Goal: Transaction & Acquisition: Purchase product/service

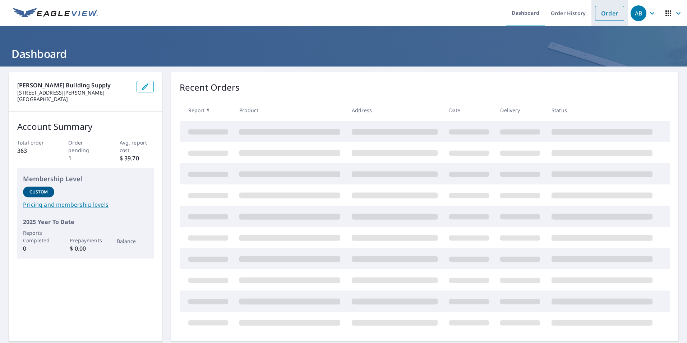
click at [599, 15] on link "Order" at bounding box center [609, 13] width 29 height 15
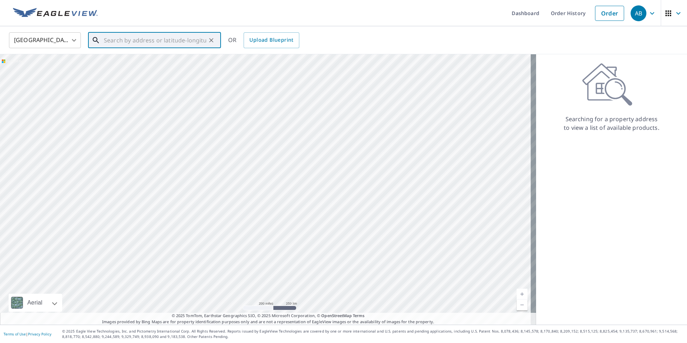
click at [165, 37] on input "text" at bounding box center [155, 40] width 102 height 20
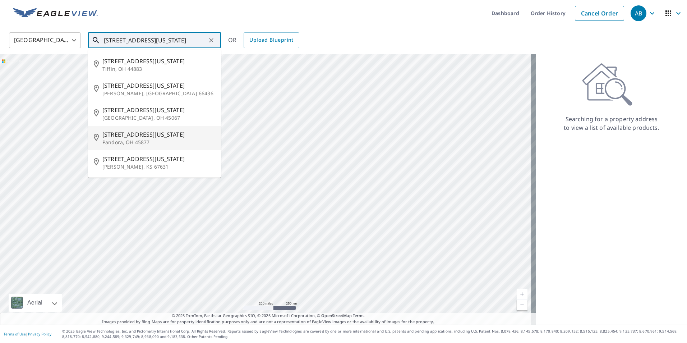
click at [130, 138] on span "200 Ohio Ave" at bounding box center [158, 134] width 113 height 9
type input "200 Ohio Ave Pandora, OH 45877"
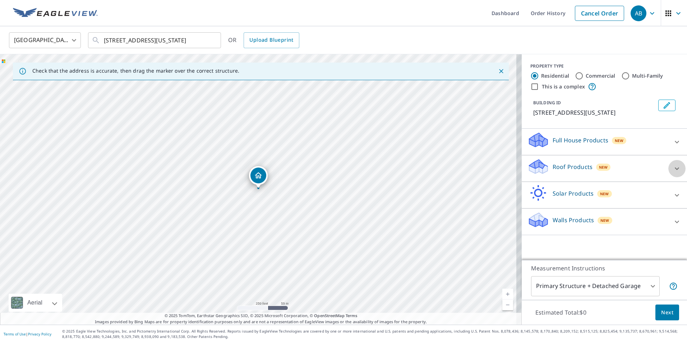
click at [673, 166] on icon at bounding box center [677, 168] width 9 height 9
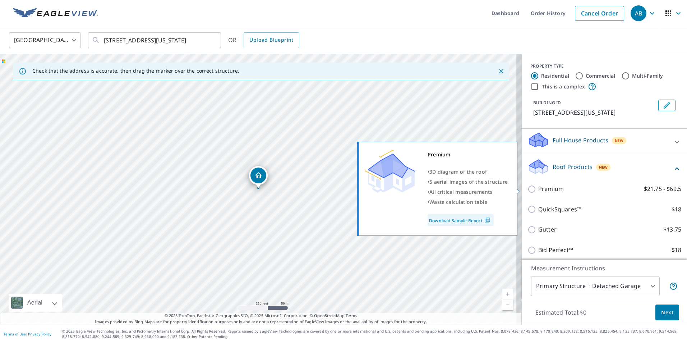
click at [528, 187] on input "Premium $21.75 - $69.5" at bounding box center [532, 189] width 11 height 9
checkbox input "true"
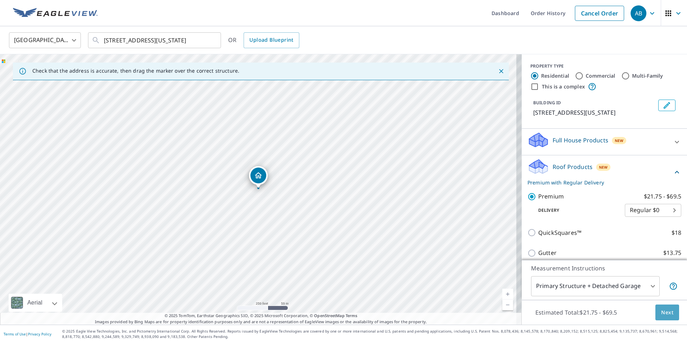
click at [661, 310] on span "Next" at bounding box center [667, 312] width 12 height 9
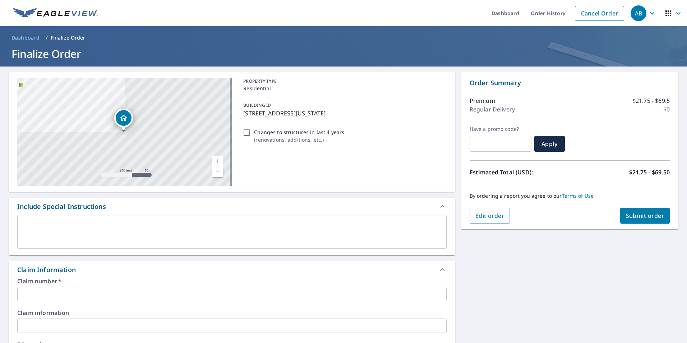
click at [245, 131] on input "Changes to structures in last 4 years ( renovations, additions, etc. )" at bounding box center [246, 132] width 9 height 9
checkbox input "true"
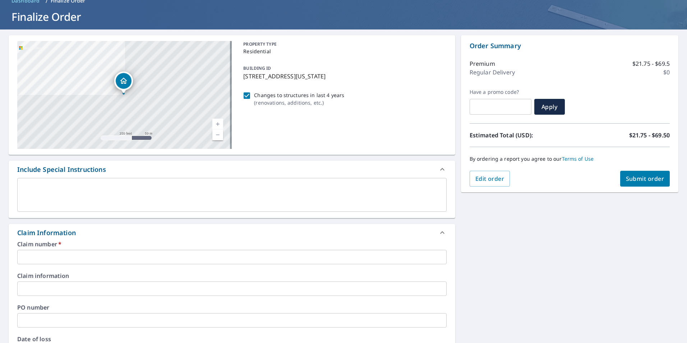
scroll to position [72, 0]
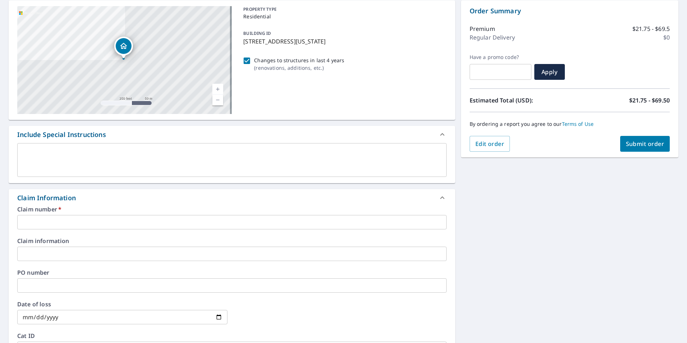
drag, startPoint x: 55, startPoint y: 217, endPoint x: 56, endPoint y: 222, distance: 5.8
click at [56, 222] on input "text" at bounding box center [231, 222] width 429 height 14
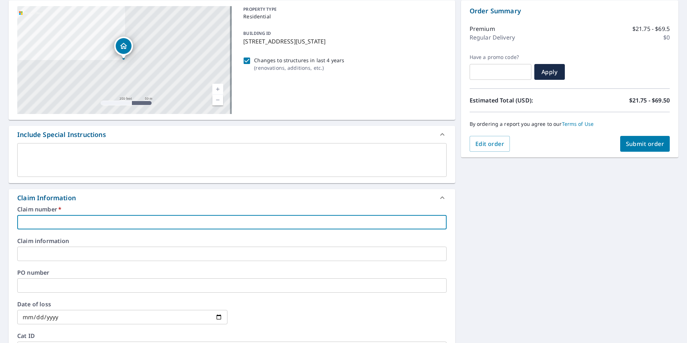
paste input "7894526"
type input "7894526"
checkbox input "true"
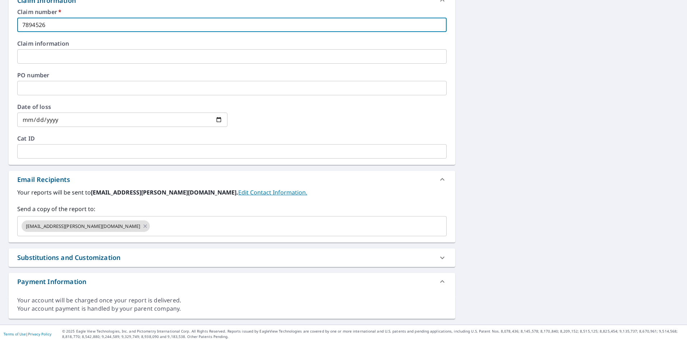
type input "7894526"
click at [64, 255] on div "Substitutions and Customization" at bounding box center [68, 258] width 103 height 10
checkbox input "true"
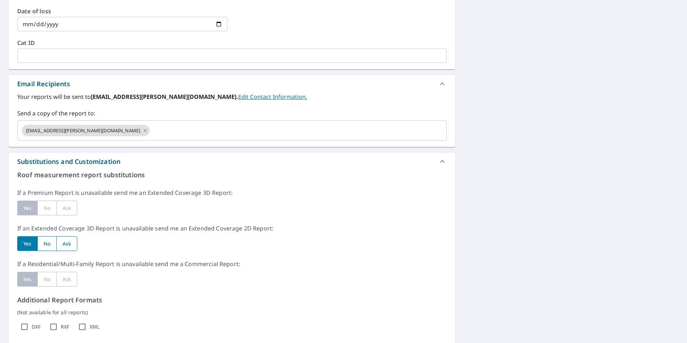
scroll to position [485, 0]
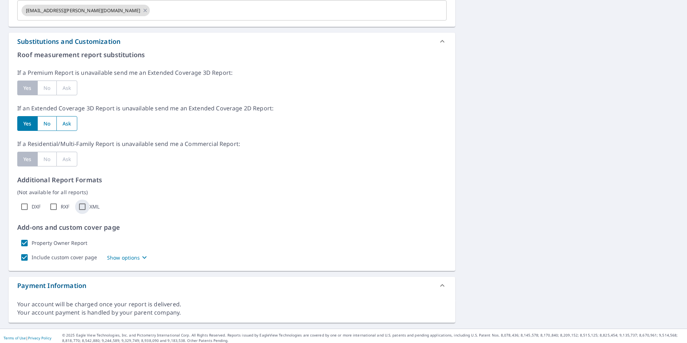
click at [82, 205] on input "XML" at bounding box center [82, 206] width 14 height 14
checkbox input "true"
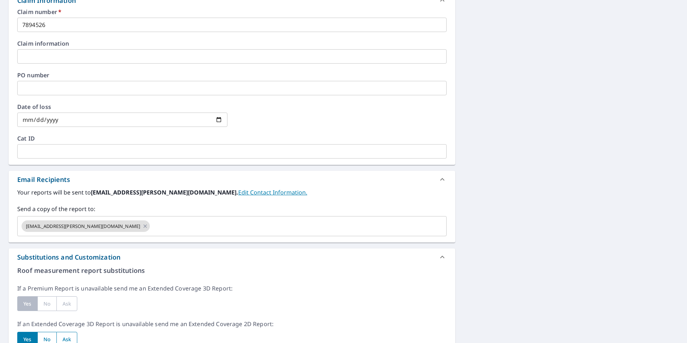
scroll to position [54, 0]
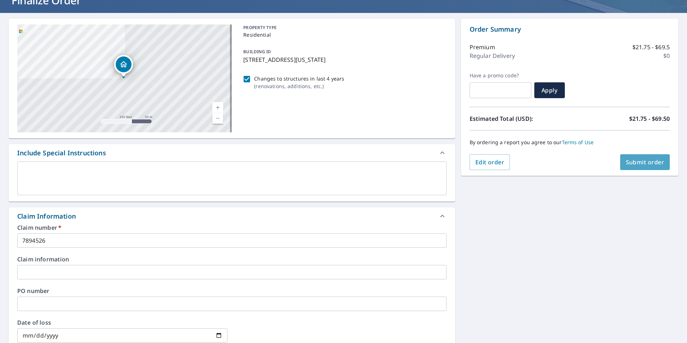
click at [641, 157] on button "Submit order" at bounding box center [645, 162] width 50 height 16
checkbox input "true"
